Goal: Communication & Community: Ask a question

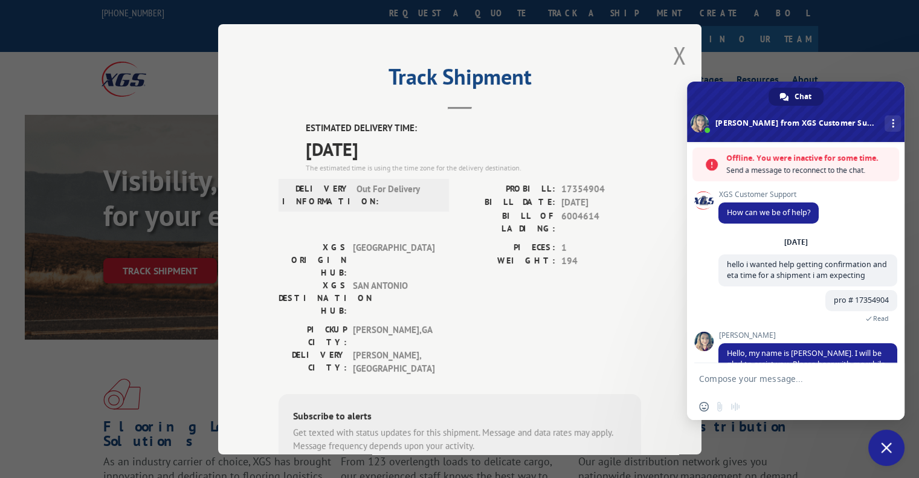
scroll to position [189, 0]
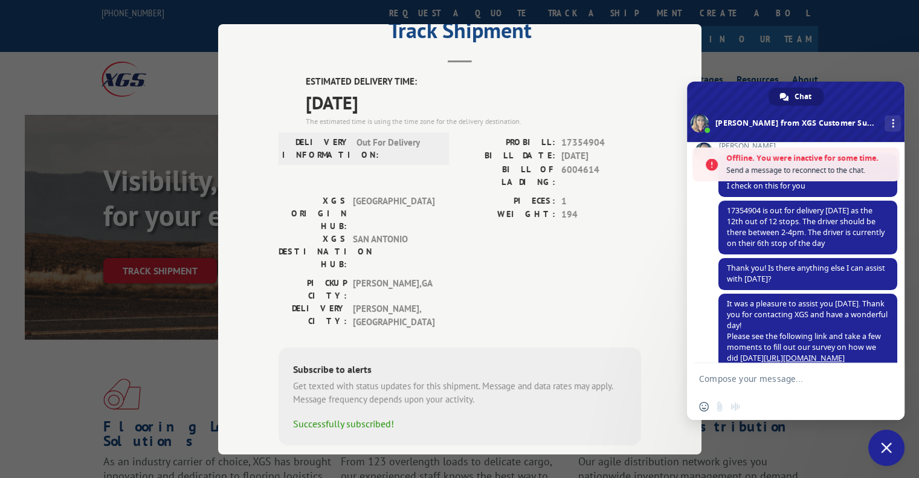
click at [882, 450] on span "Close chat" at bounding box center [886, 447] width 11 height 11
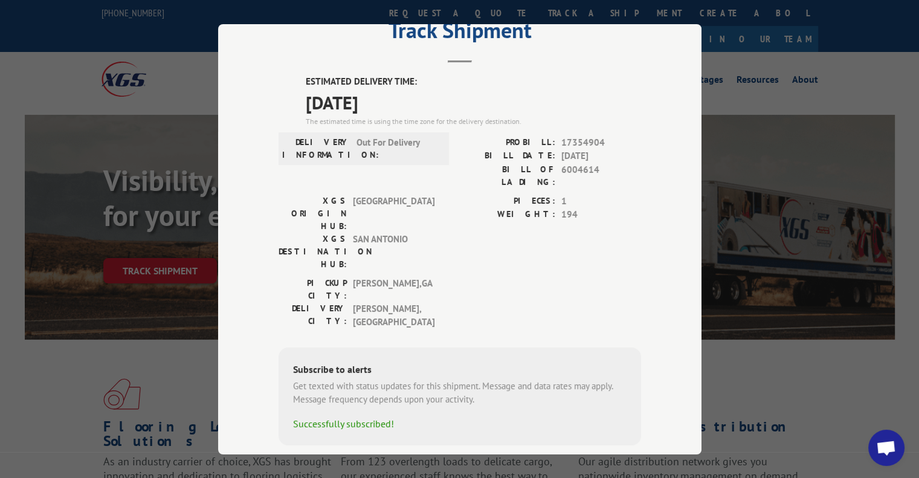
click at [877, 448] on span "Open chat" at bounding box center [886, 449] width 20 height 17
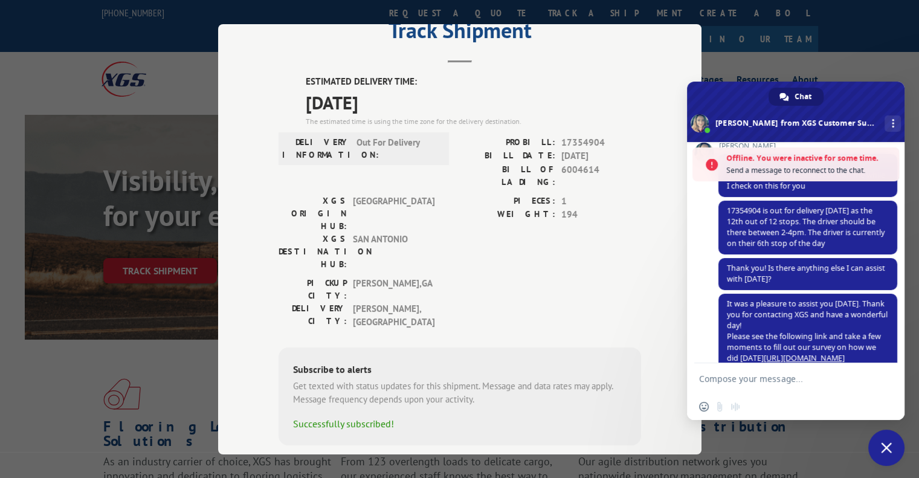
scroll to position [228, 0]
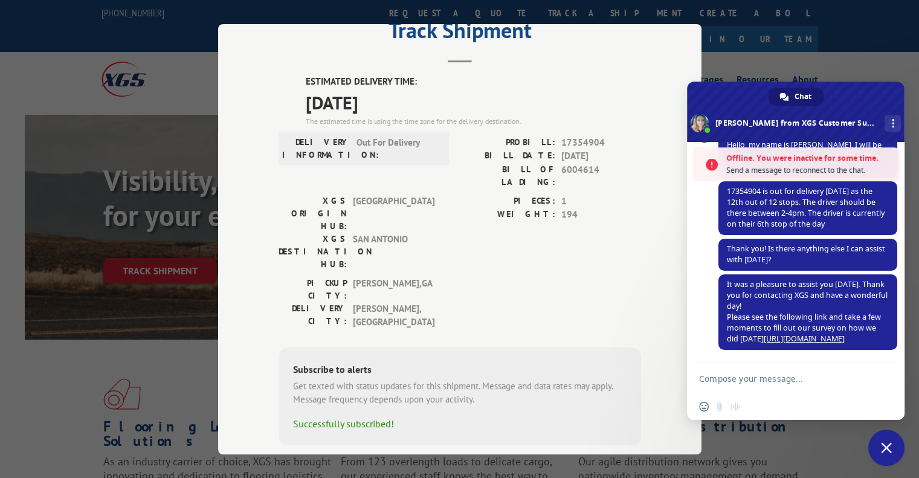
click at [898, 450] on span "Close chat" at bounding box center [886, 448] width 36 height 36
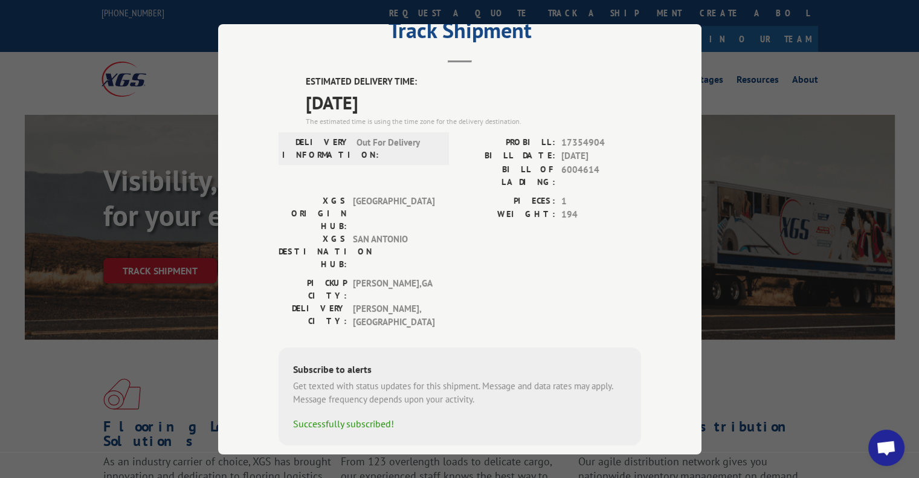
click at [880, 456] on span "Open chat" at bounding box center [886, 449] width 20 height 17
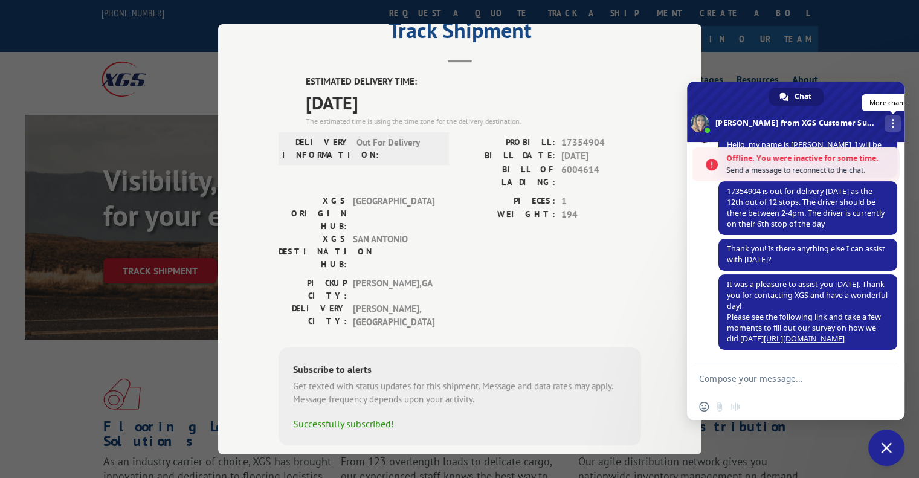
click at [892, 120] on span at bounding box center [893, 123] width 2 height 8
click at [740, 379] on textarea "Compose your message..." at bounding box center [783, 378] width 169 height 30
type textarea "h"
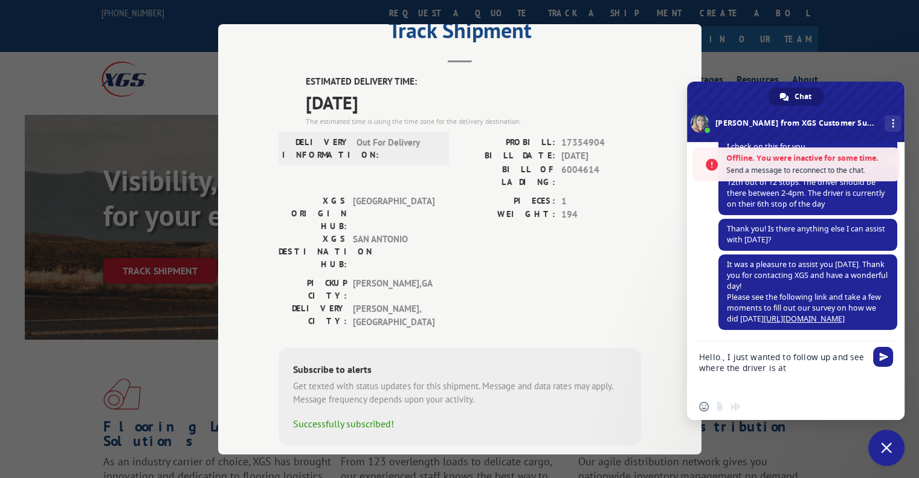
click at [857, 360] on textarea "Hello., I just wanted to follow up and see where the driver is at" at bounding box center [783, 367] width 169 height 52
click at [855, 365] on textarea "Hello., I just wanted to follow up and see where the driver is at" at bounding box center [783, 367] width 169 height 52
click at [722, 366] on textarea "Hello., I just wanted to follow up and see where the driver is at" at bounding box center [783, 367] width 169 height 52
click at [810, 374] on textarea "Hello., I just wanted to follow up and see what stop the driver is at" at bounding box center [783, 367] width 169 height 52
type textarea "Hello., I just wanted to follow up and see what stop the driver is at?"
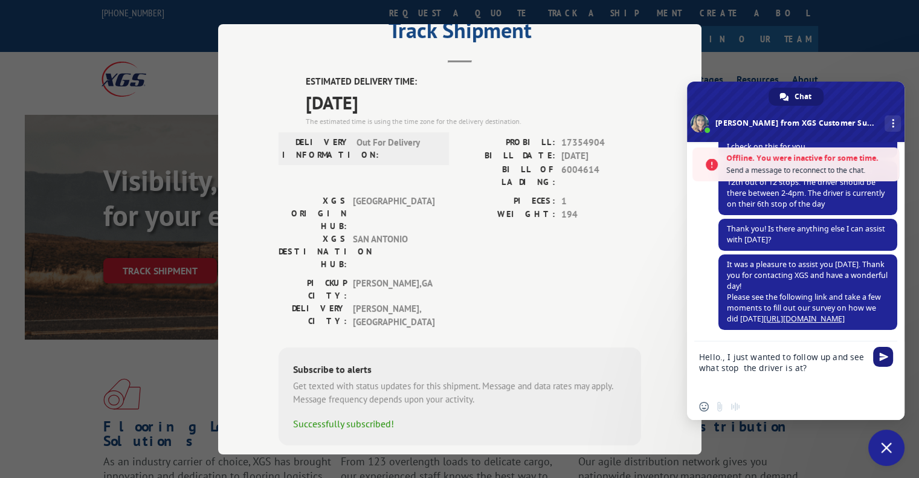
click at [885, 356] on span "Send" at bounding box center [883, 356] width 9 height 9
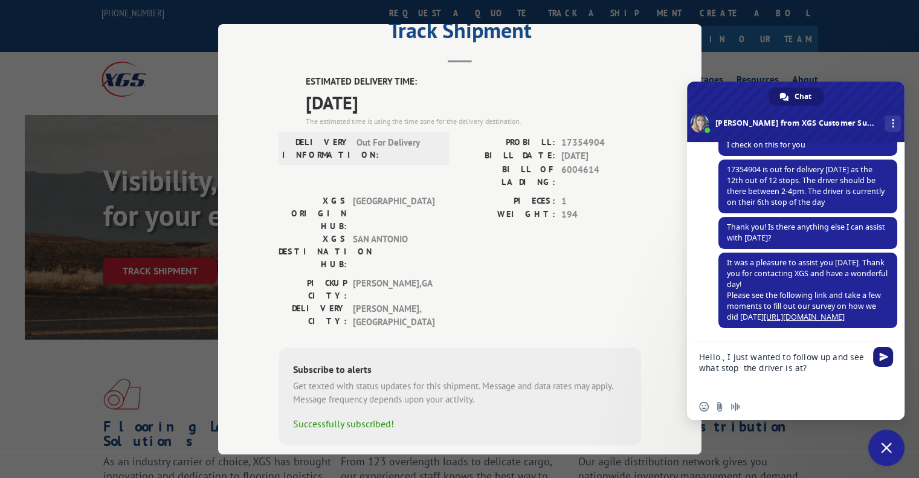
scroll to position [211, 0]
click at [885, 359] on span "Send" at bounding box center [883, 356] width 9 height 9
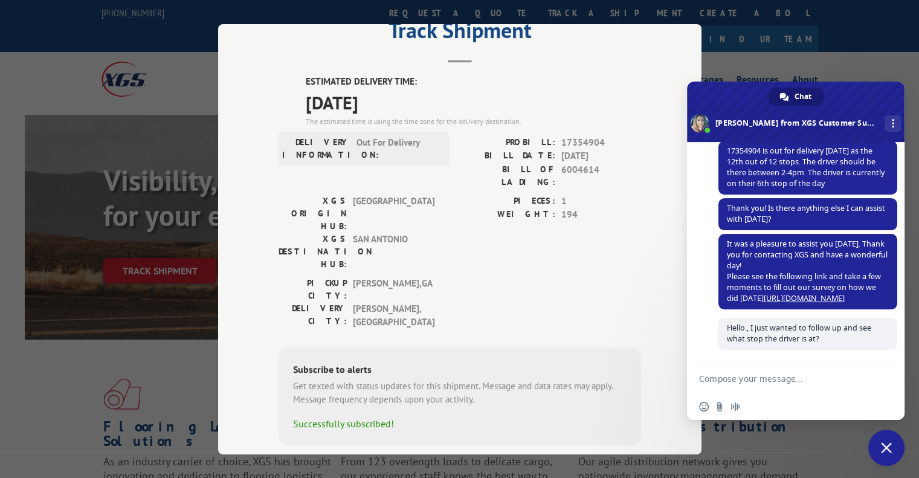
scroll to position [231, 0]
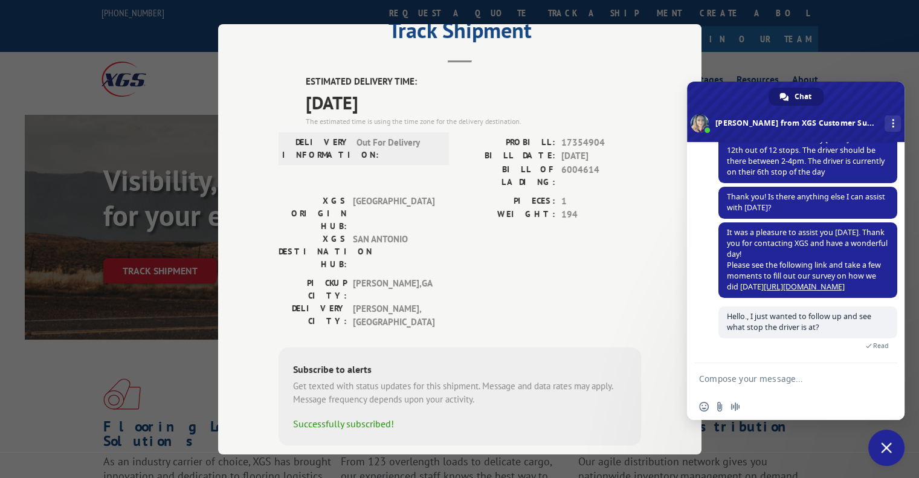
click at [819, 125] on span at bounding box center [796, 112] width 218 height 60
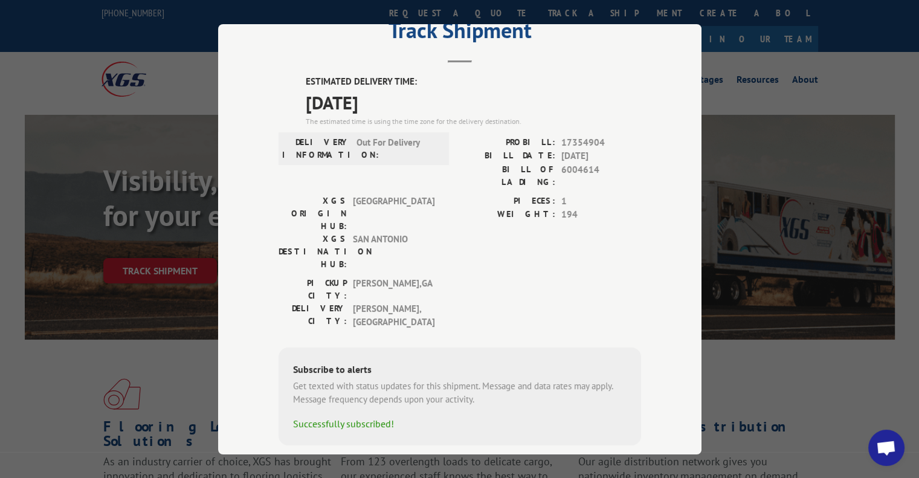
click at [882, 444] on span "Open chat" at bounding box center [886, 449] width 20 height 17
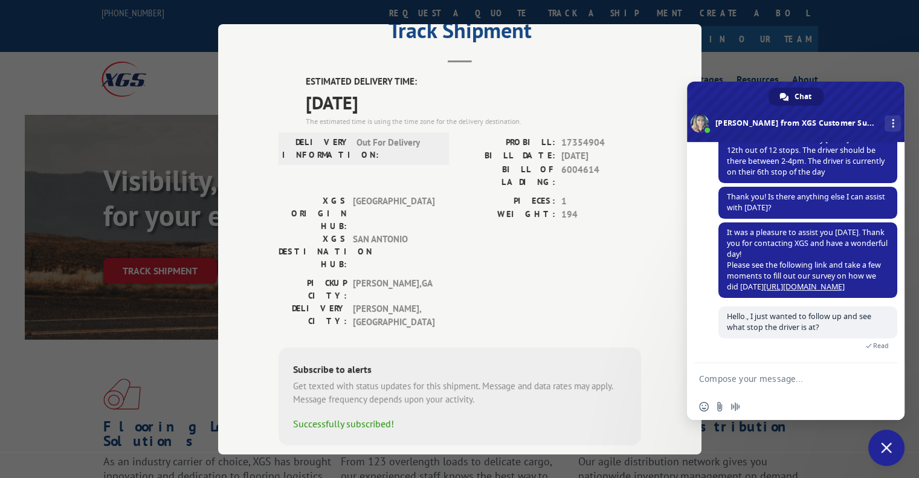
type textarea "s"
type textarea "W"
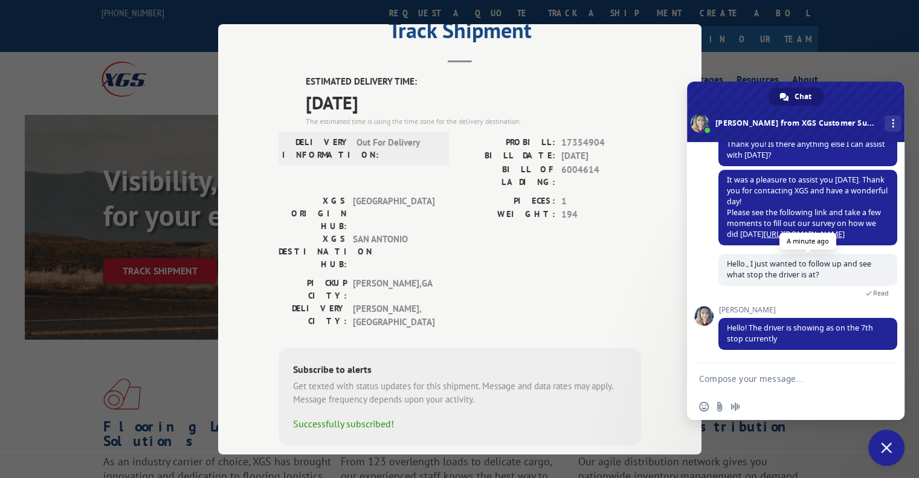
scroll to position [332, 0]
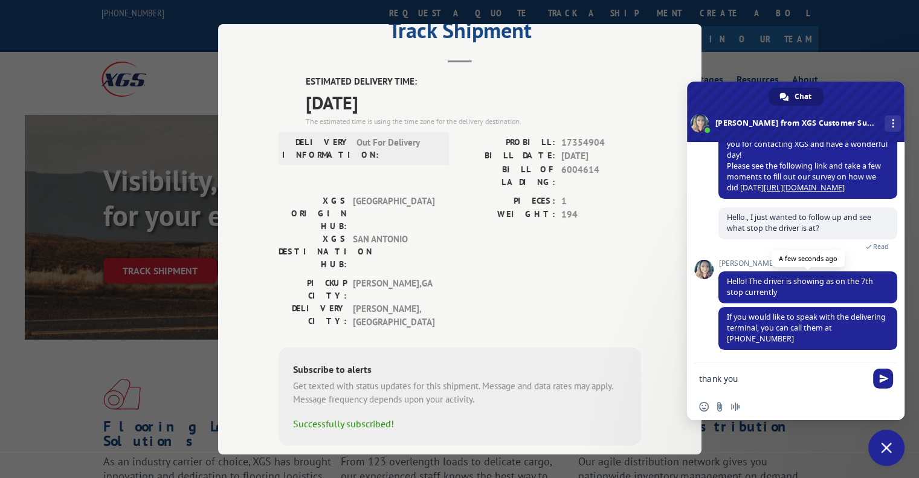
type textarea "thank you!"
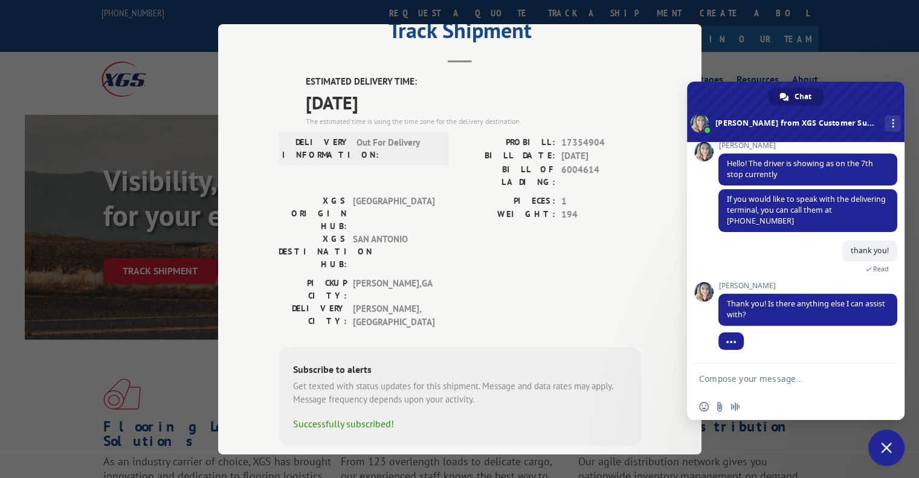
scroll to position [416, 0]
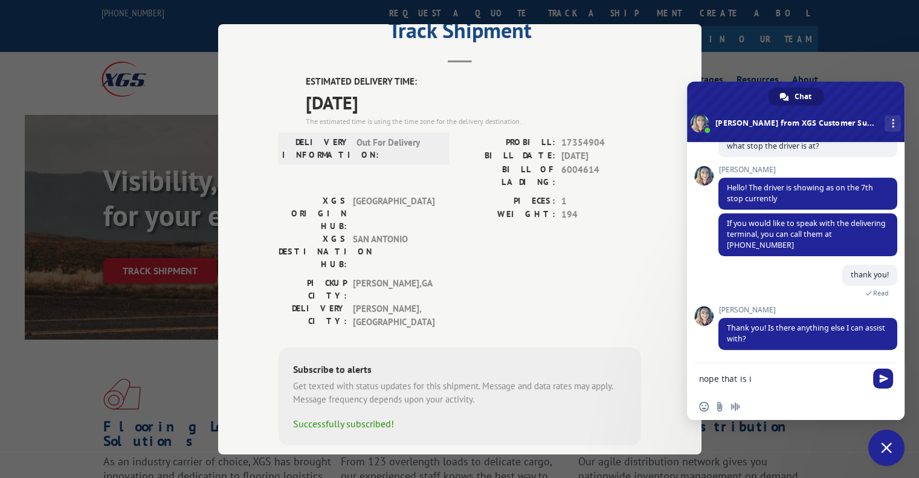
type textarea "nope that is it"
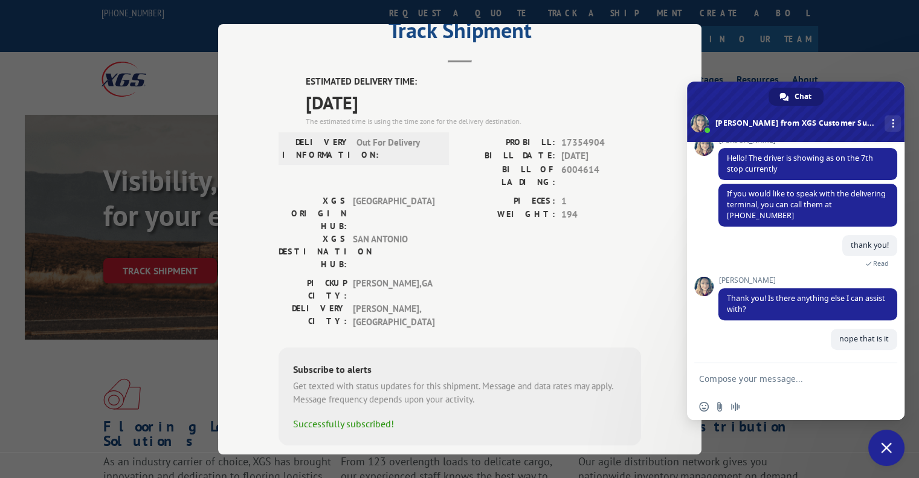
scroll to position [446, 0]
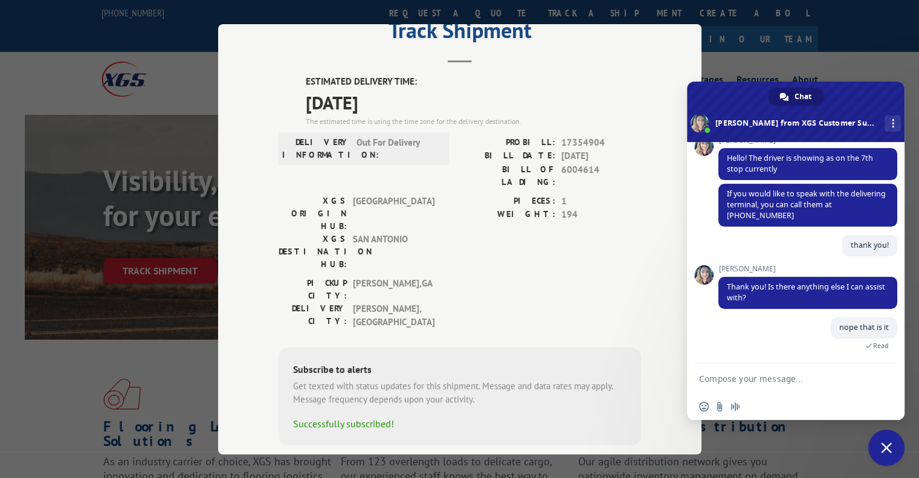
click at [735, 33] on div "Track Shipment ESTIMATED DELIVERY TIME: [DATE] The estimated time is using the …" at bounding box center [459, 239] width 919 height 478
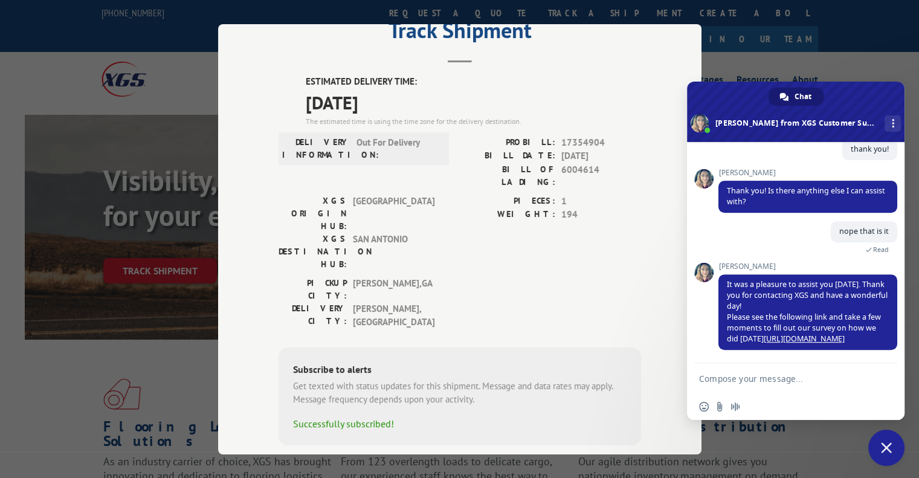
click at [835, 60] on div "Track Shipment ESTIMATED DELIVERY TIME: [DATE] The estimated time is using the …" at bounding box center [459, 239] width 919 height 478
click at [890, 457] on span "Close chat" at bounding box center [886, 448] width 36 height 36
